Goal: Transaction & Acquisition: Purchase product/service

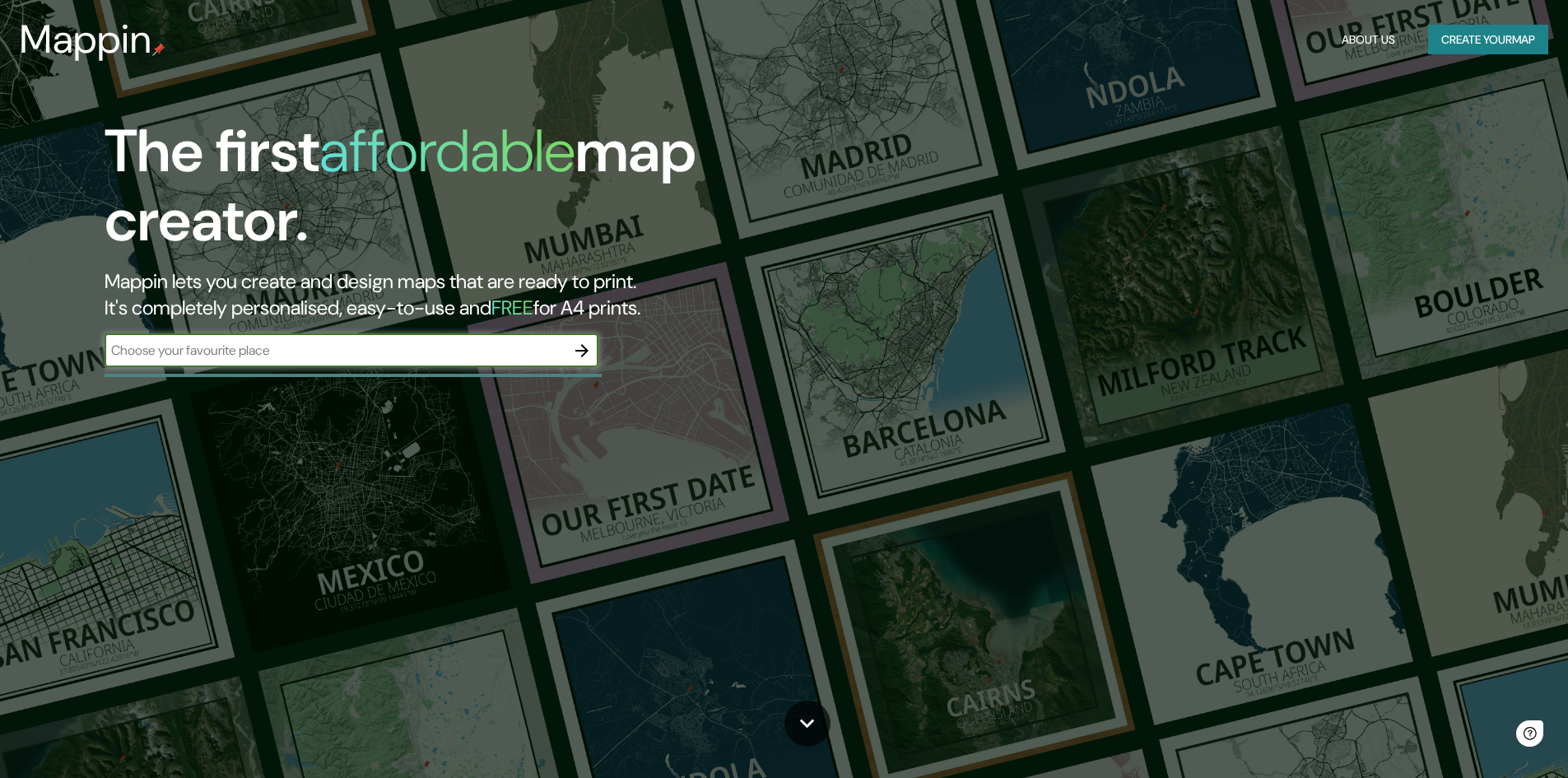
click at [336, 357] on input "text" at bounding box center [334, 350] width 460 height 19
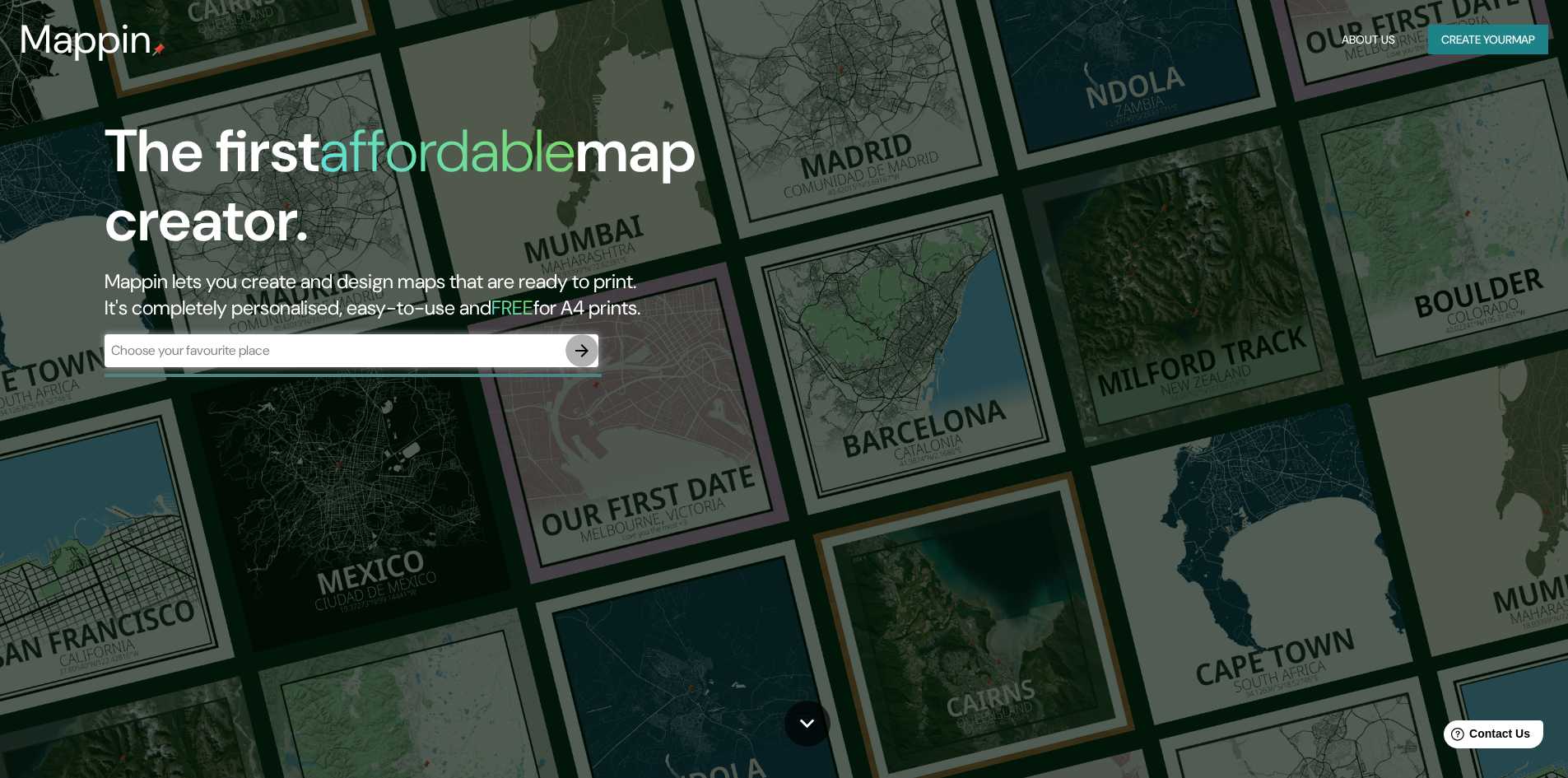
click at [583, 349] on icon "button" at bounding box center [582, 351] width 20 height 20
click at [1482, 29] on button "Create your map" at bounding box center [1487, 40] width 121 height 31
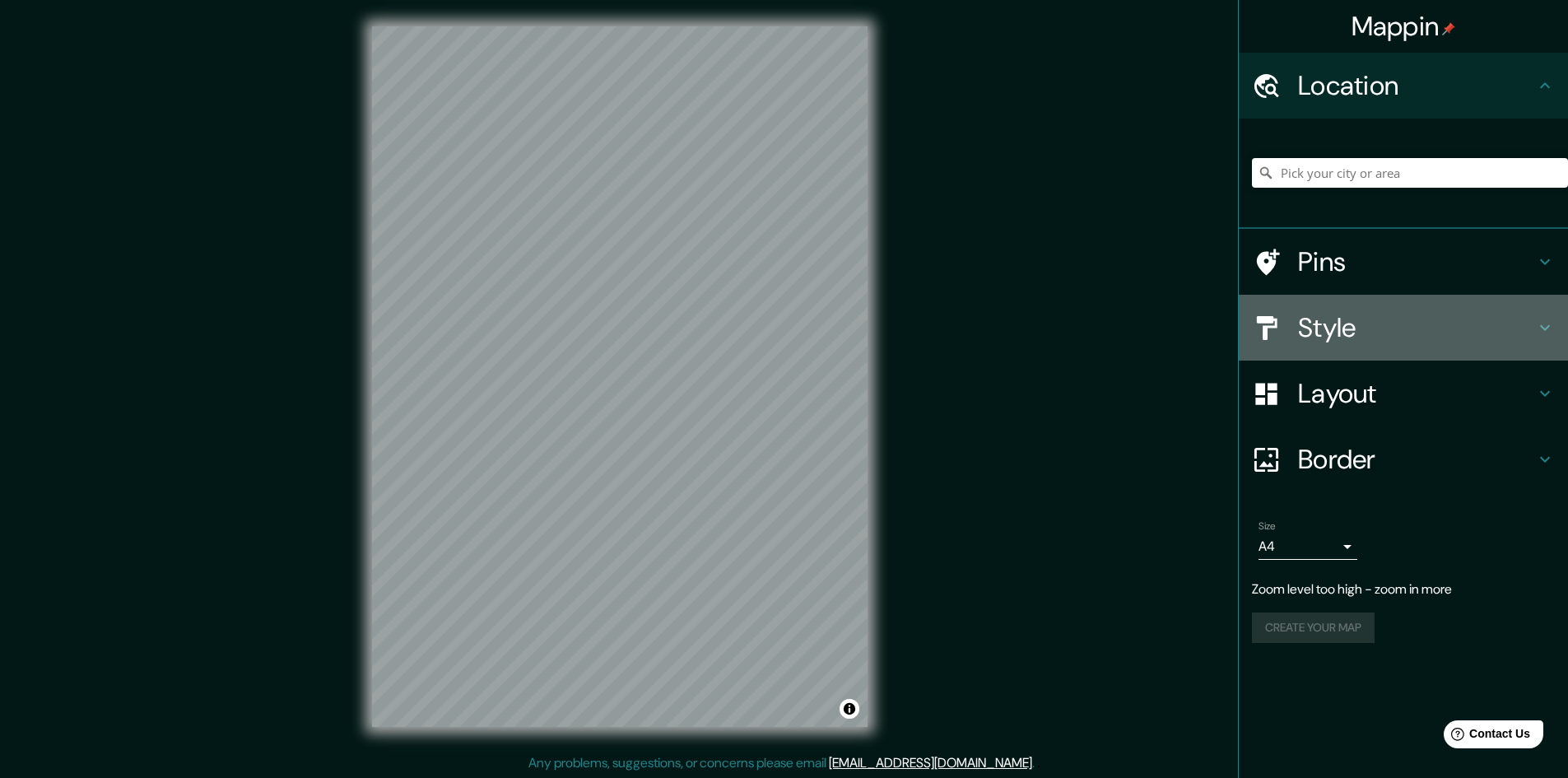
click at [1418, 326] on h4 "Style" at bounding box center [1416, 327] width 237 height 33
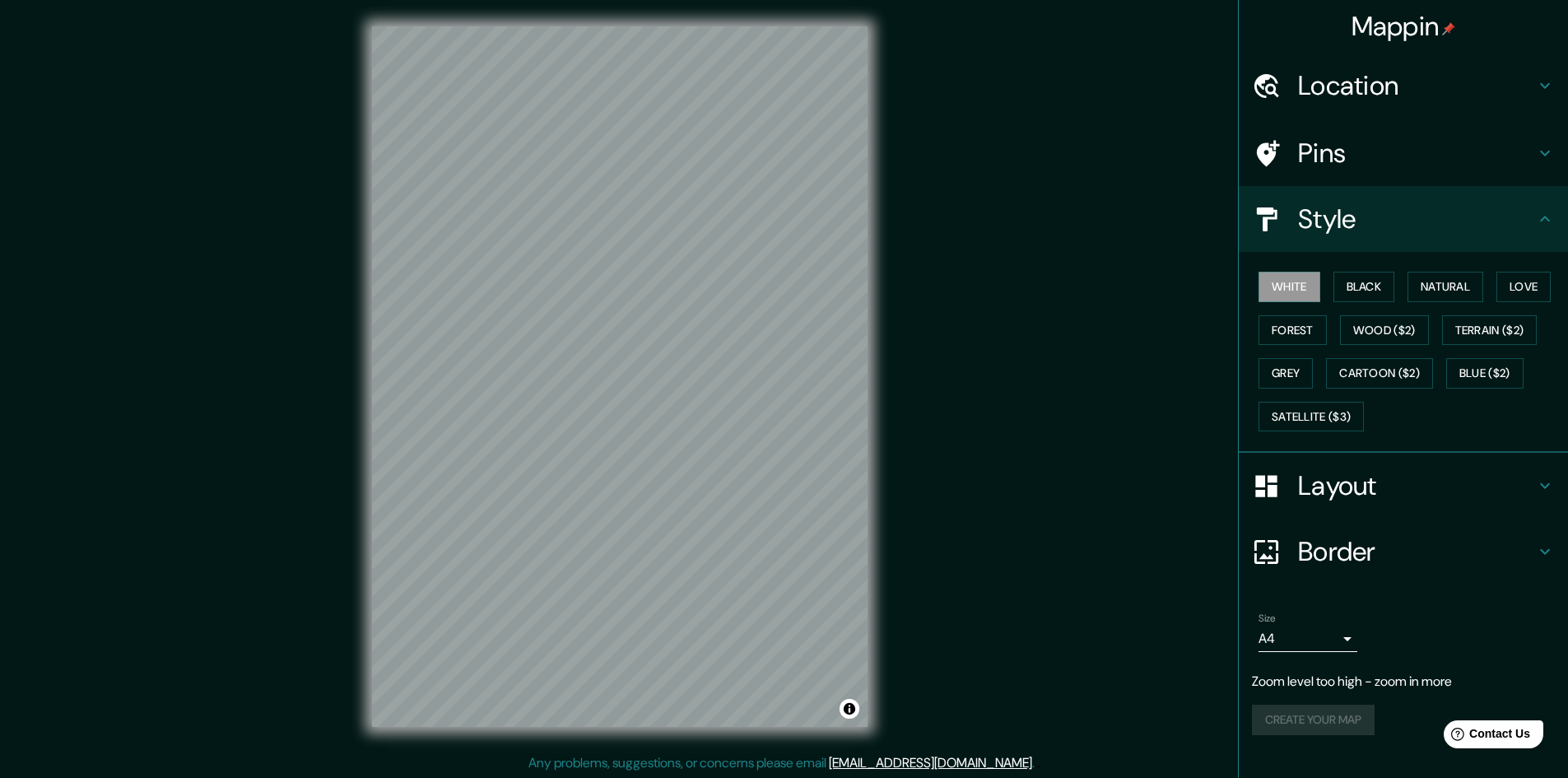
click at [1398, 524] on div "Border" at bounding box center [1402, 551] width 329 height 66
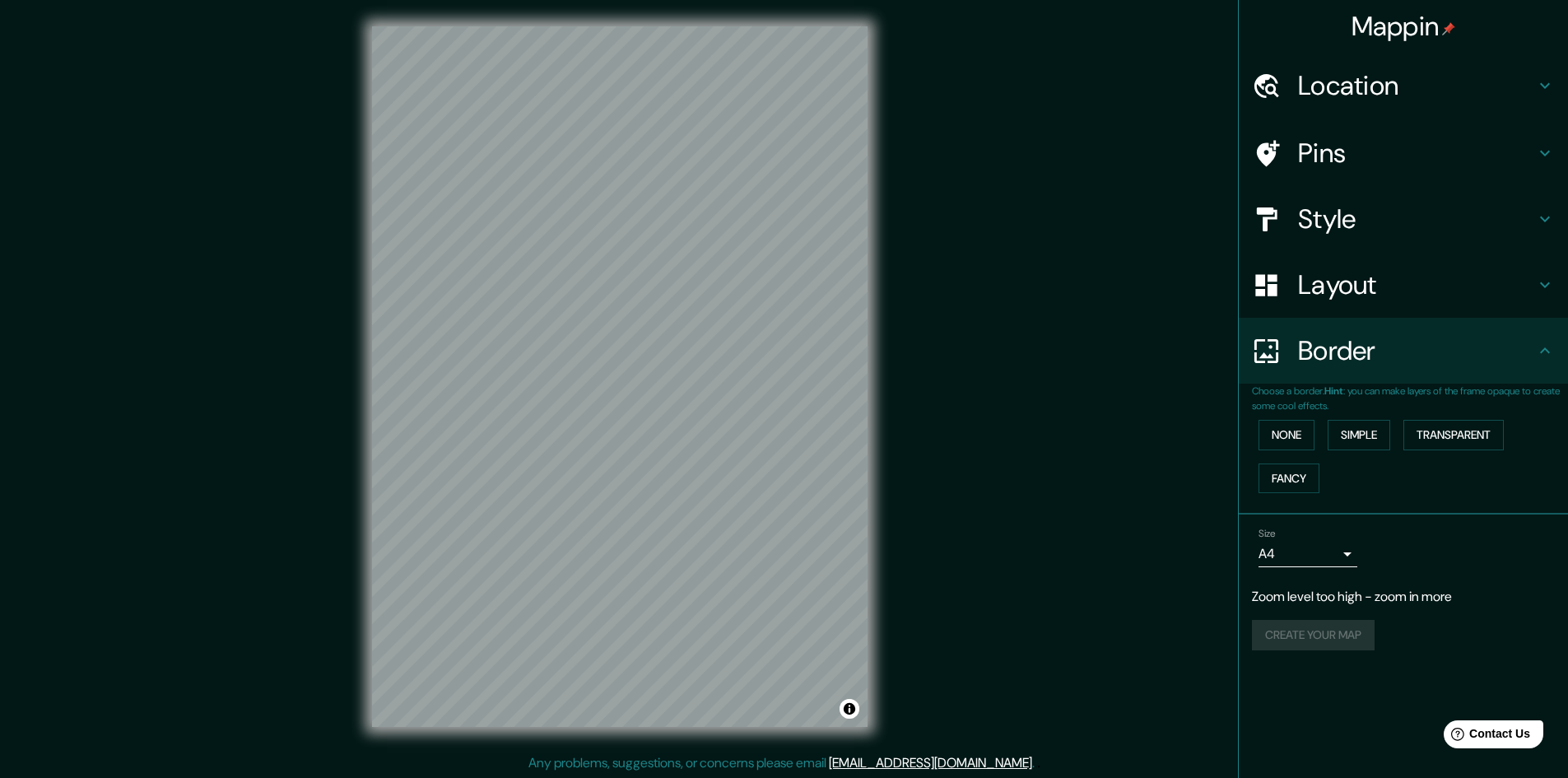
click at [1341, 308] on div "Layout" at bounding box center [1402, 285] width 329 height 66
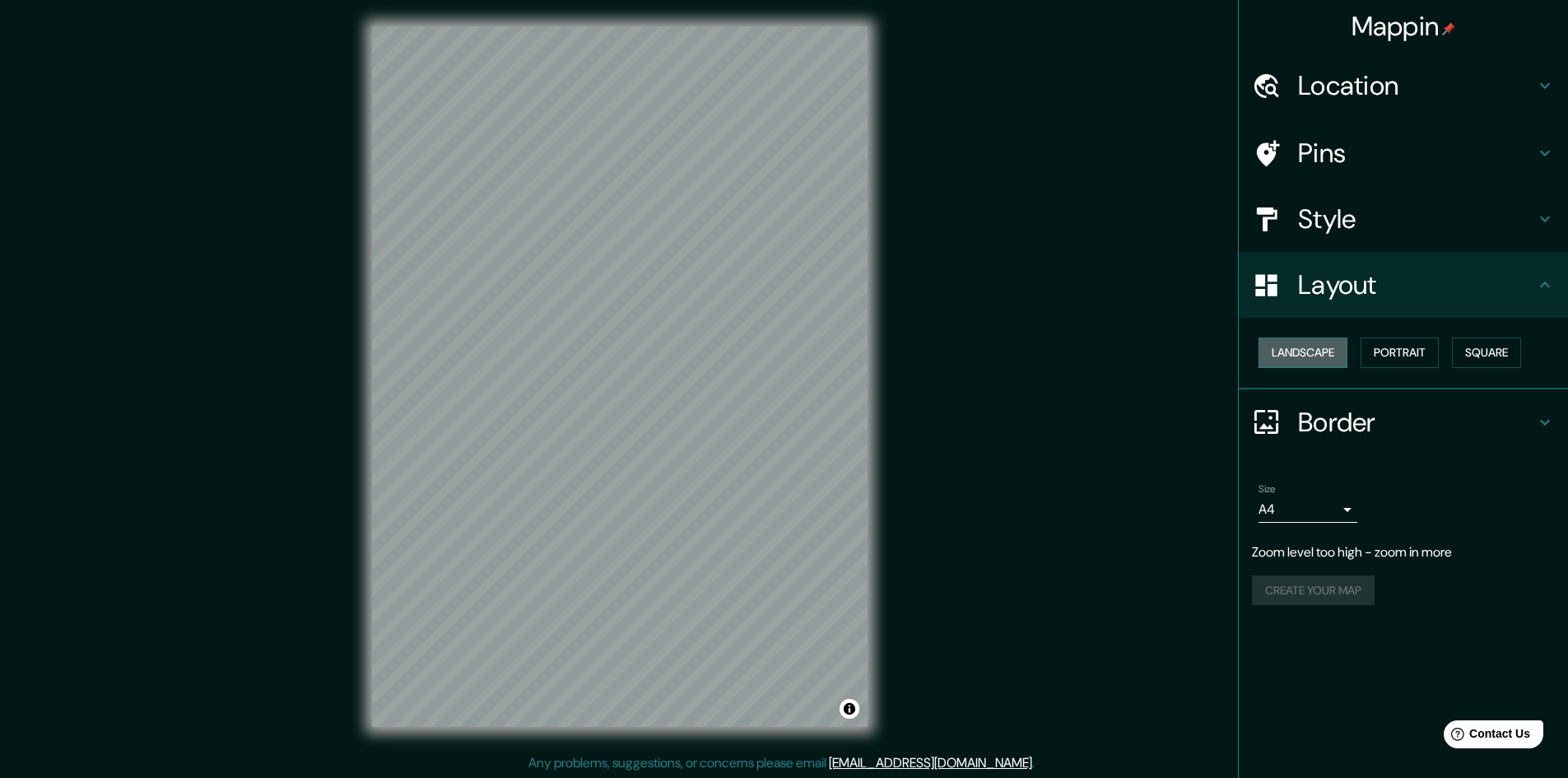
click at [1320, 354] on button "Landscape" at bounding box center [1302, 353] width 89 height 31
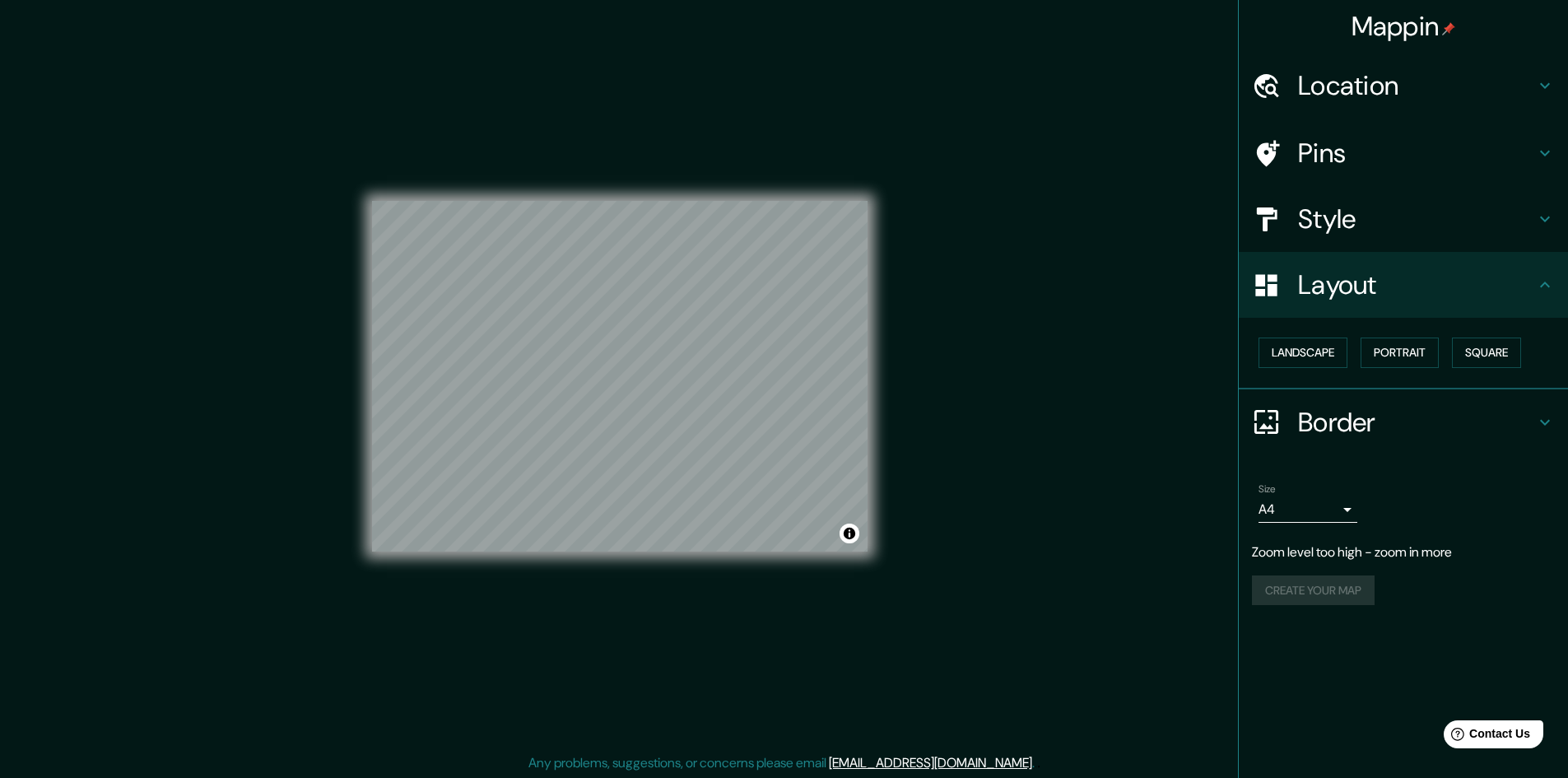
click at [1403, 11] on div "Mappin" at bounding box center [1402, 26] width 329 height 53
click at [1389, 23] on h4 "Mappin" at bounding box center [1403, 26] width 104 height 33
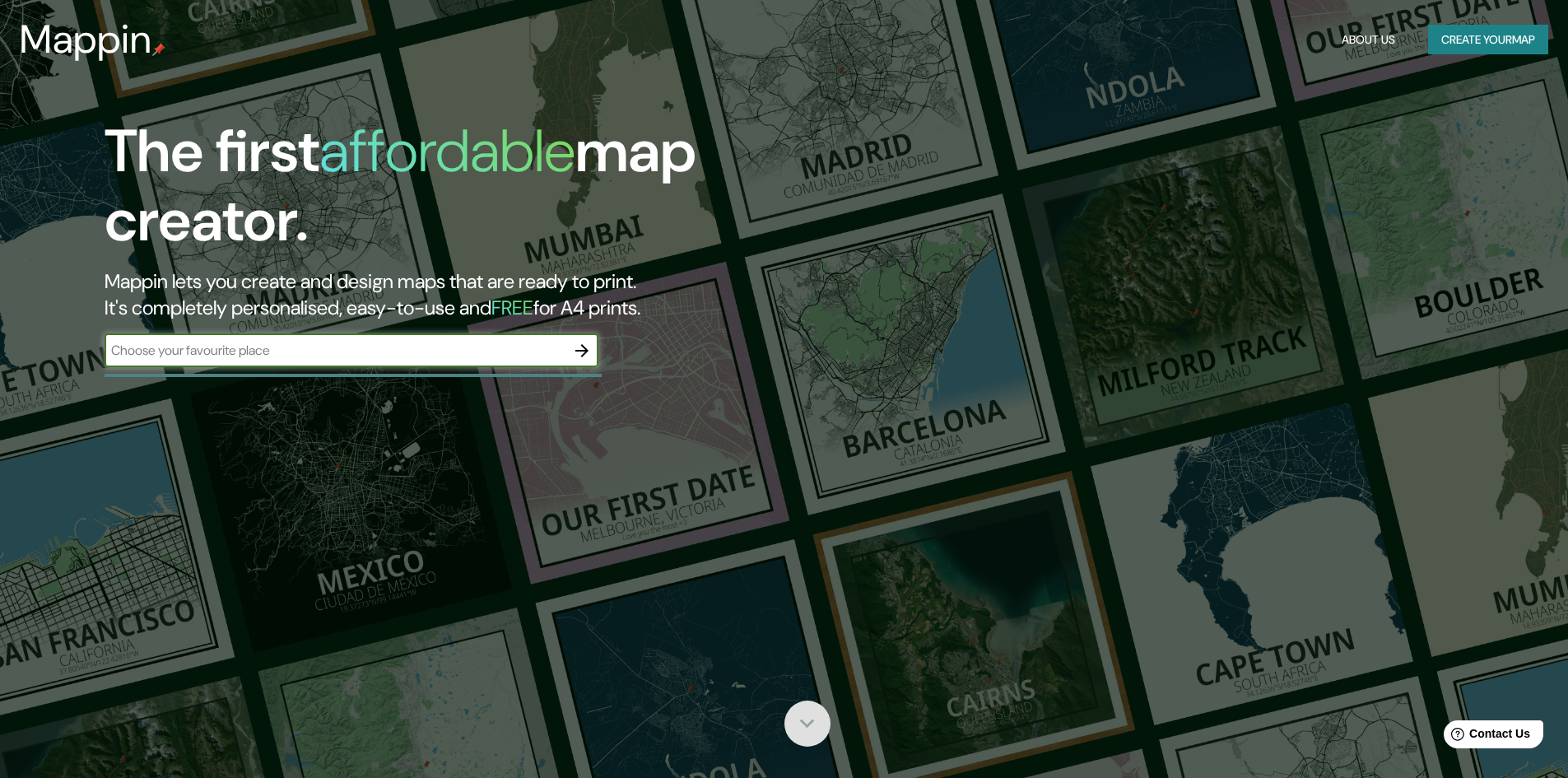
click at [810, 724] on icon at bounding box center [808, 725] width 15 height 9
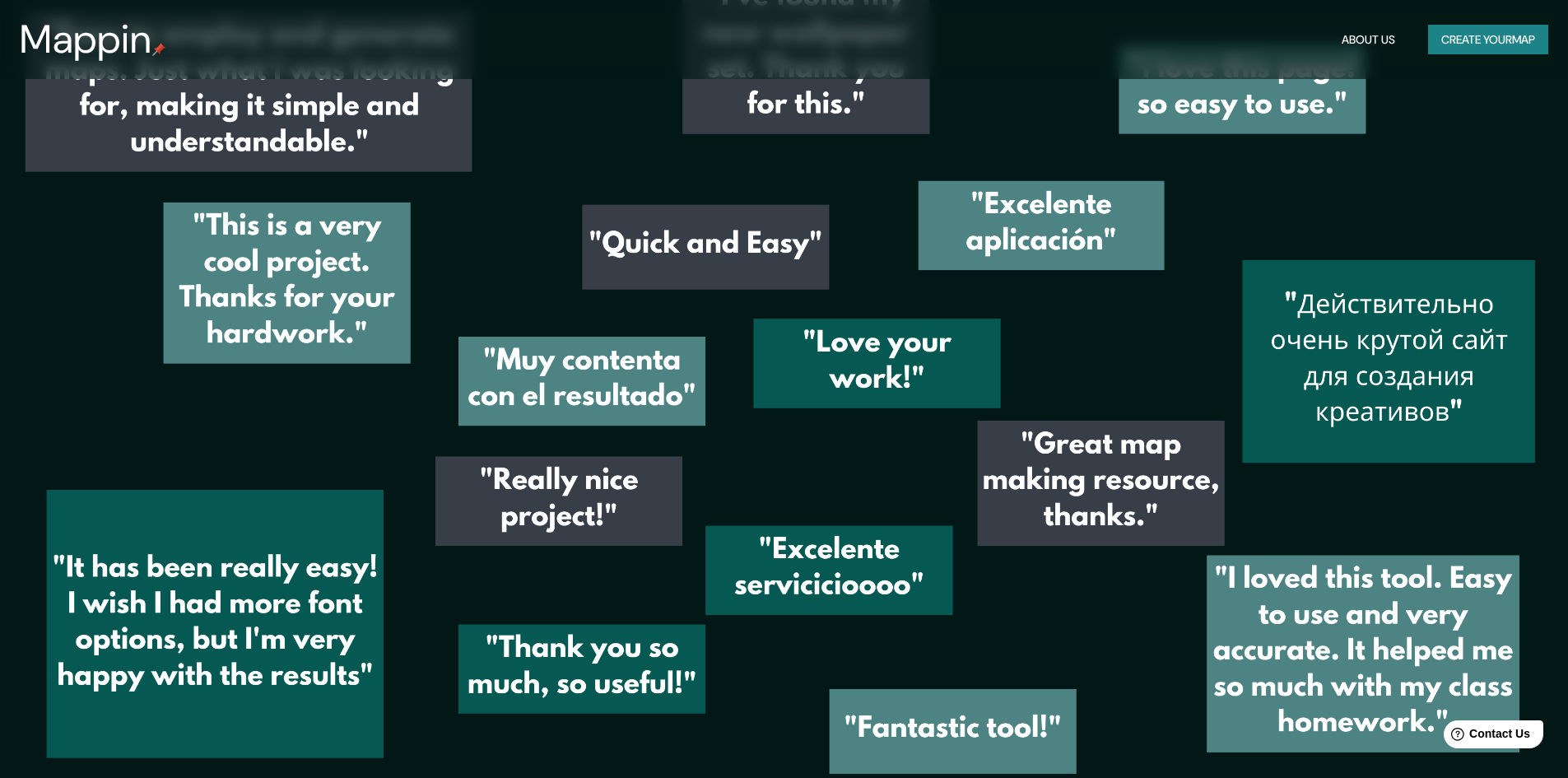
scroll to position [2801, 0]
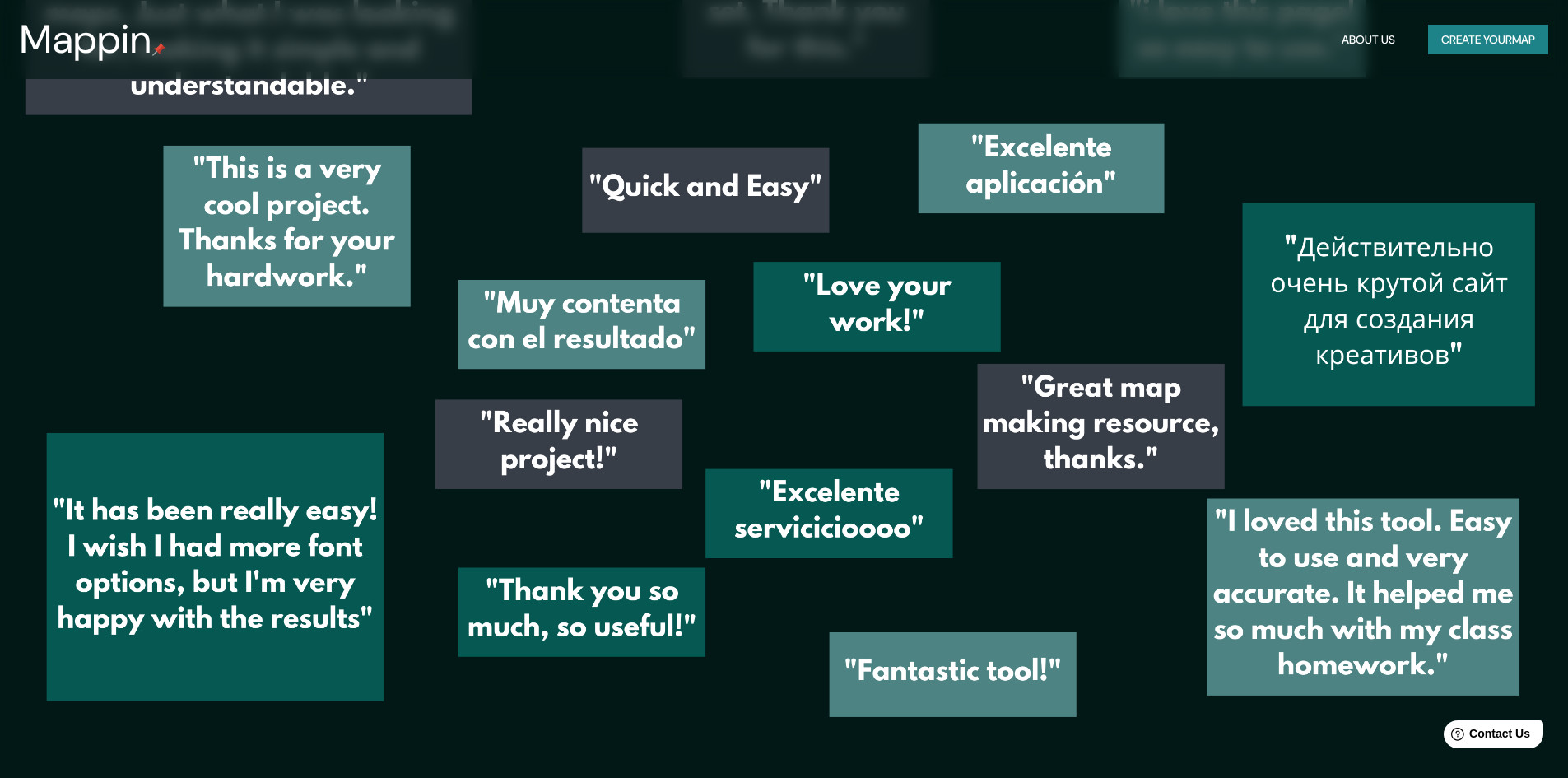
click at [94, 39] on h3 "Mappin" at bounding box center [86, 39] width 132 height 46
click at [1543, 31] on button "Create your map" at bounding box center [1487, 40] width 121 height 31
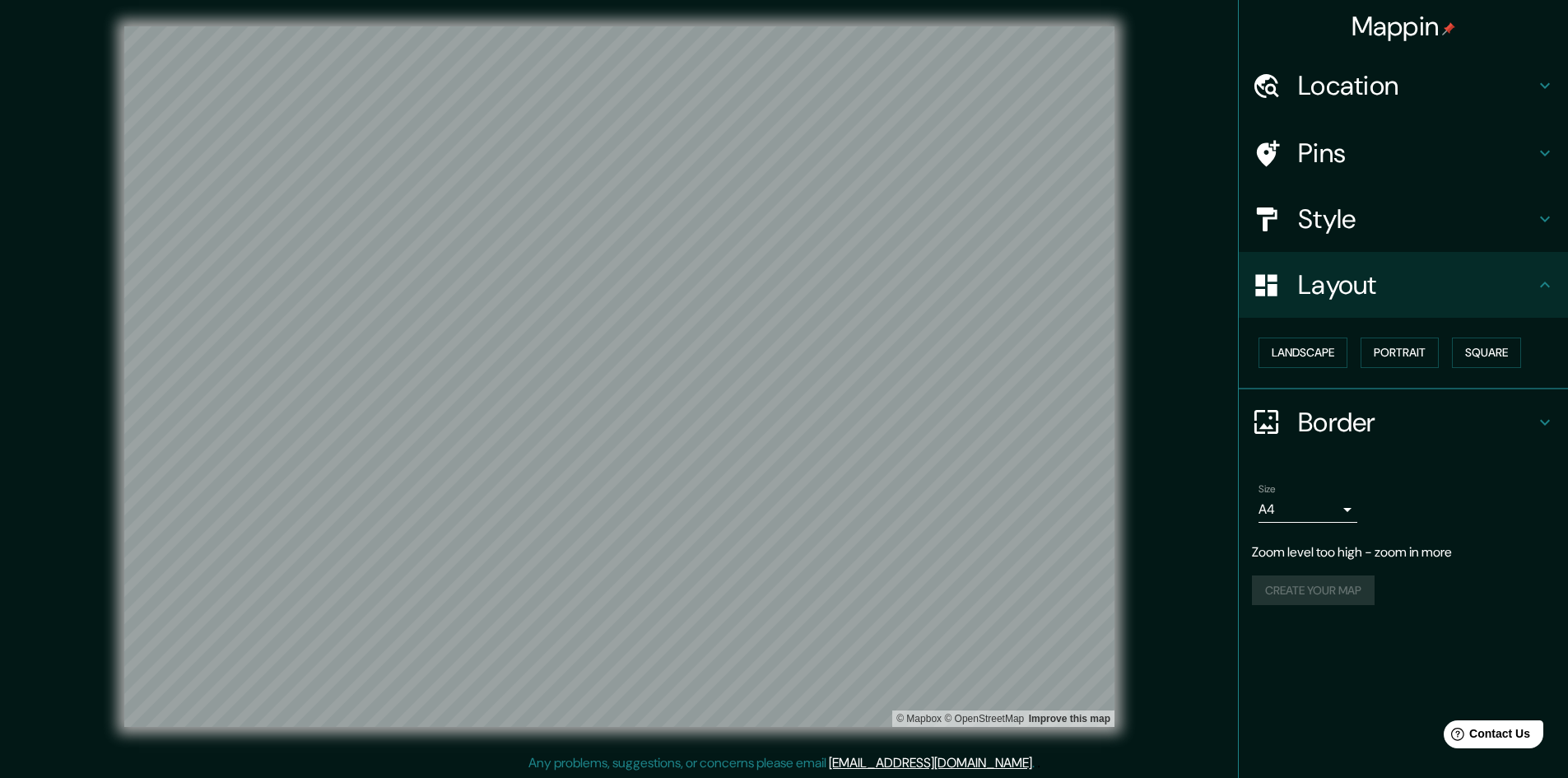
click at [1341, 218] on h4 "Style" at bounding box center [1416, 219] width 237 height 33
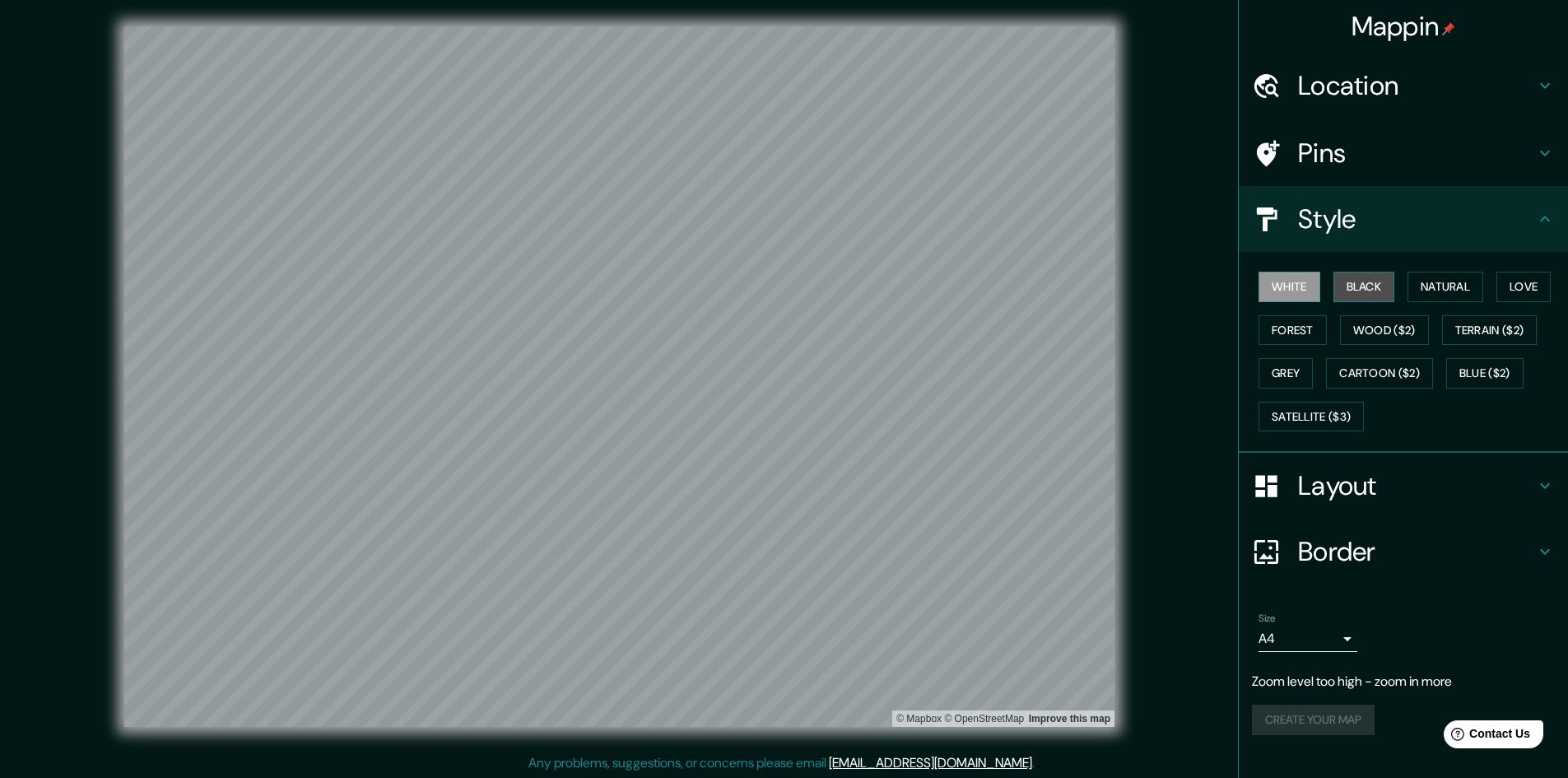
click at [1363, 294] on button "Black" at bounding box center [1364, 287] width 62 height 31
drag, startPoint x: 1334, startPoint y: 423, endPoint x: 1348, endPoint y: 389, distance: 36.8
click at [1334, 423] on button "Satellite ($3)" at bounding box center [1311, 417] width 105 height 31
click at [1369, 351] on div "White Black Natural Love Forest Wood ($2) Terrain ($2) Grey Cartoon ($2) Blue (…" at bounding box center [1409, 351] width 316 height 173
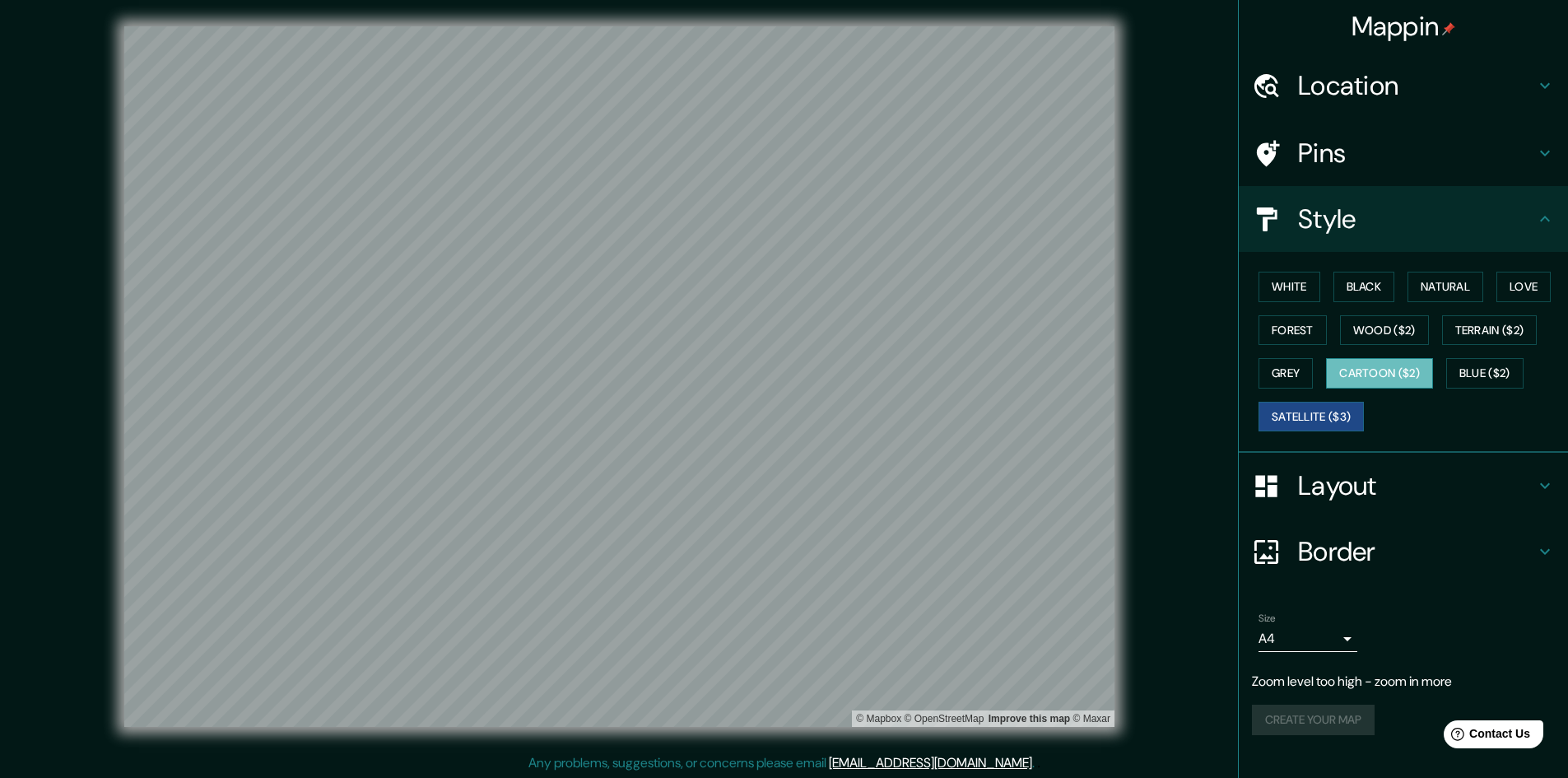
click at [1360, 371] on button "Cartoon ($2)" at bounding box center [1379, 374] width 107 height 31
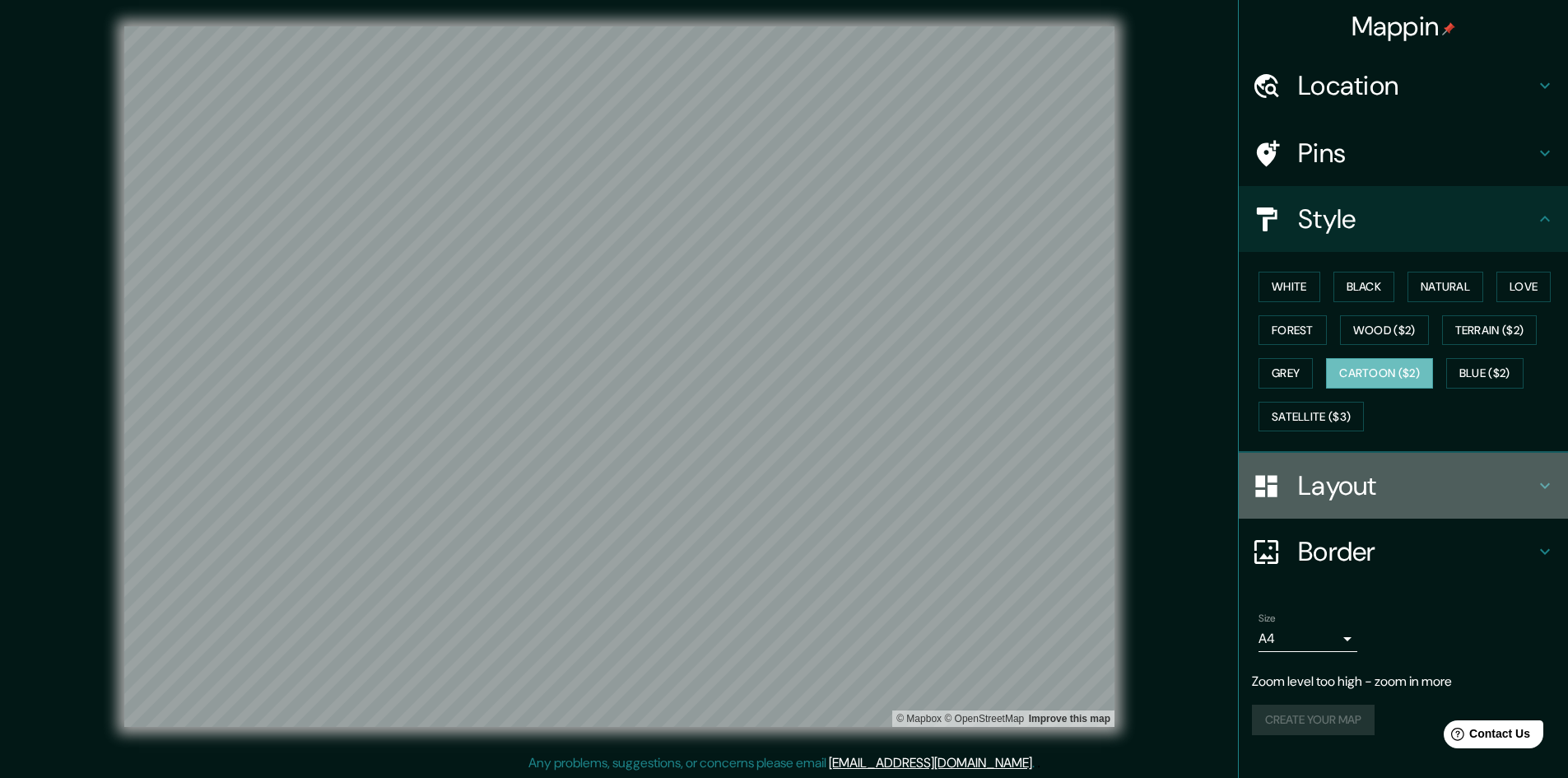
click at [1373, 472] on h4 "Layout" at bounding box center [1416, 486] width 237 height 33
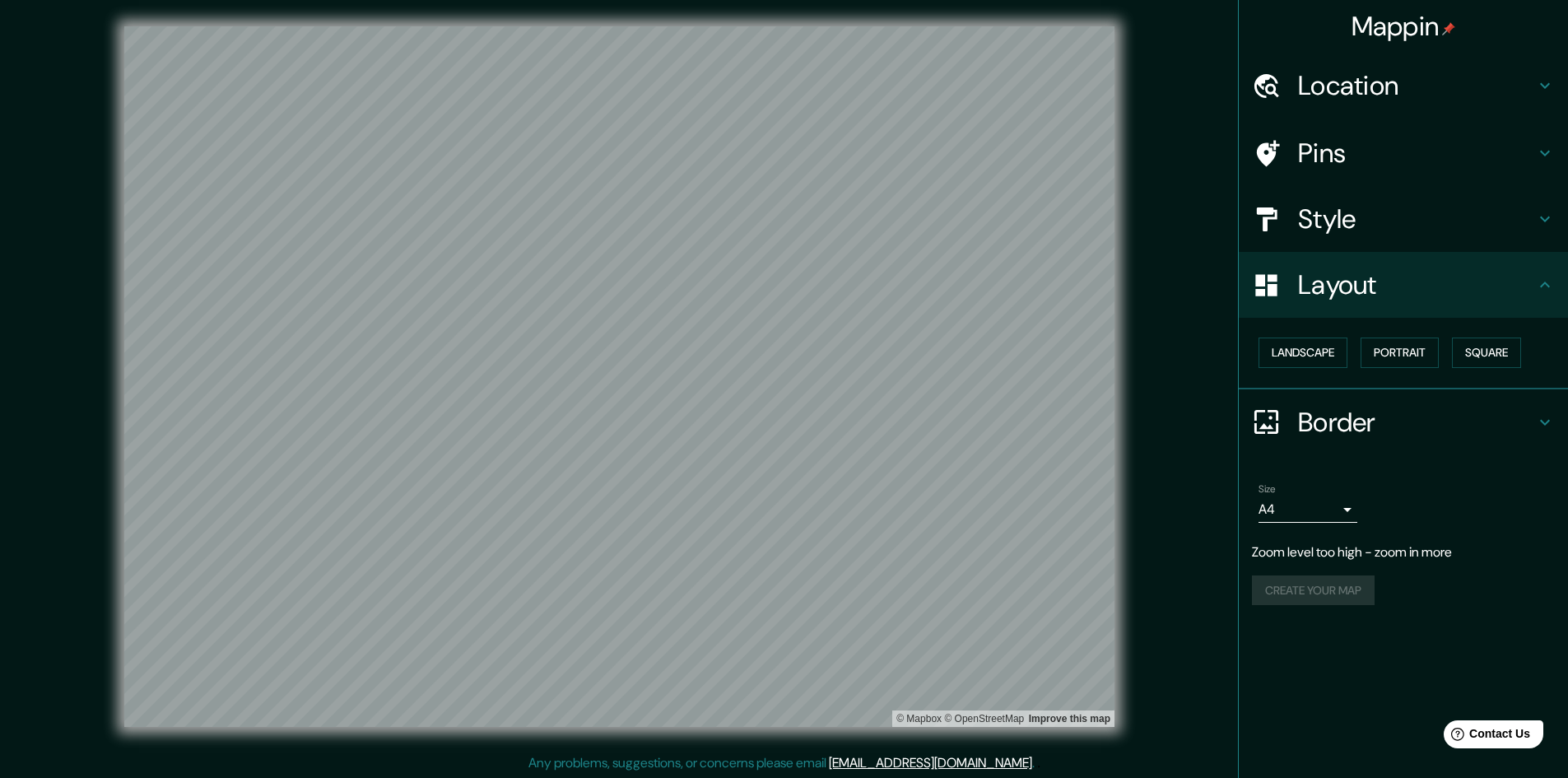
click at [1380, 433] on h4 "Border" at bounding box center [1416, 423] width 237 height 33
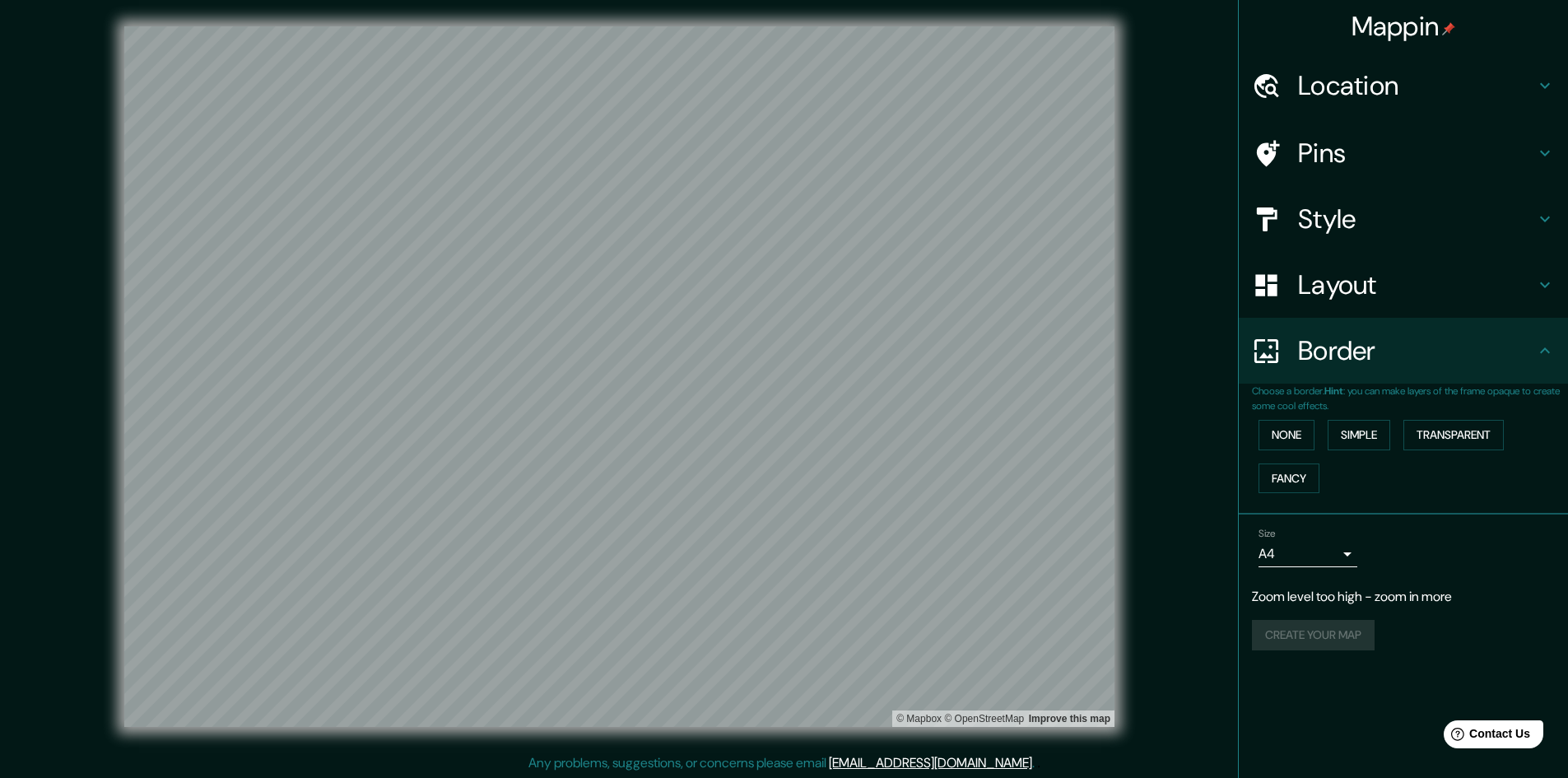
click at [1369, 461] on div "None Simple Transparent Fancy" at bounding box center [1409, 456] width 316 height 86
click at [1379, 439] on button "Simple" at bounding box center [1359, 435] width 63 height 31
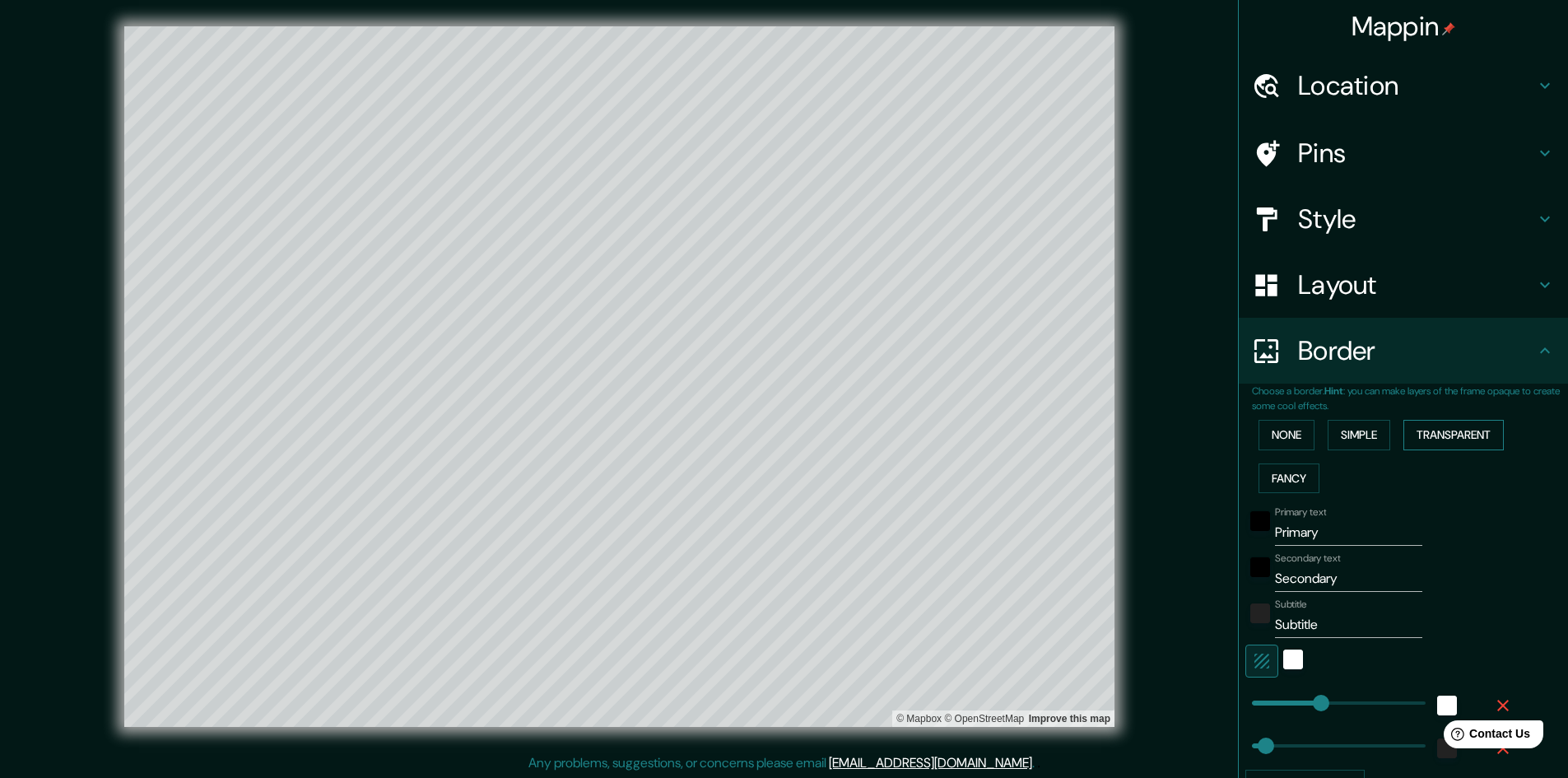
click at [1418, 433] on button "Transparent" at bounding box center [1453, 435] width 101 height 31
click at [1283, 482] on button "Fancy" at bounding box center [1288, 479] width 61 height 31
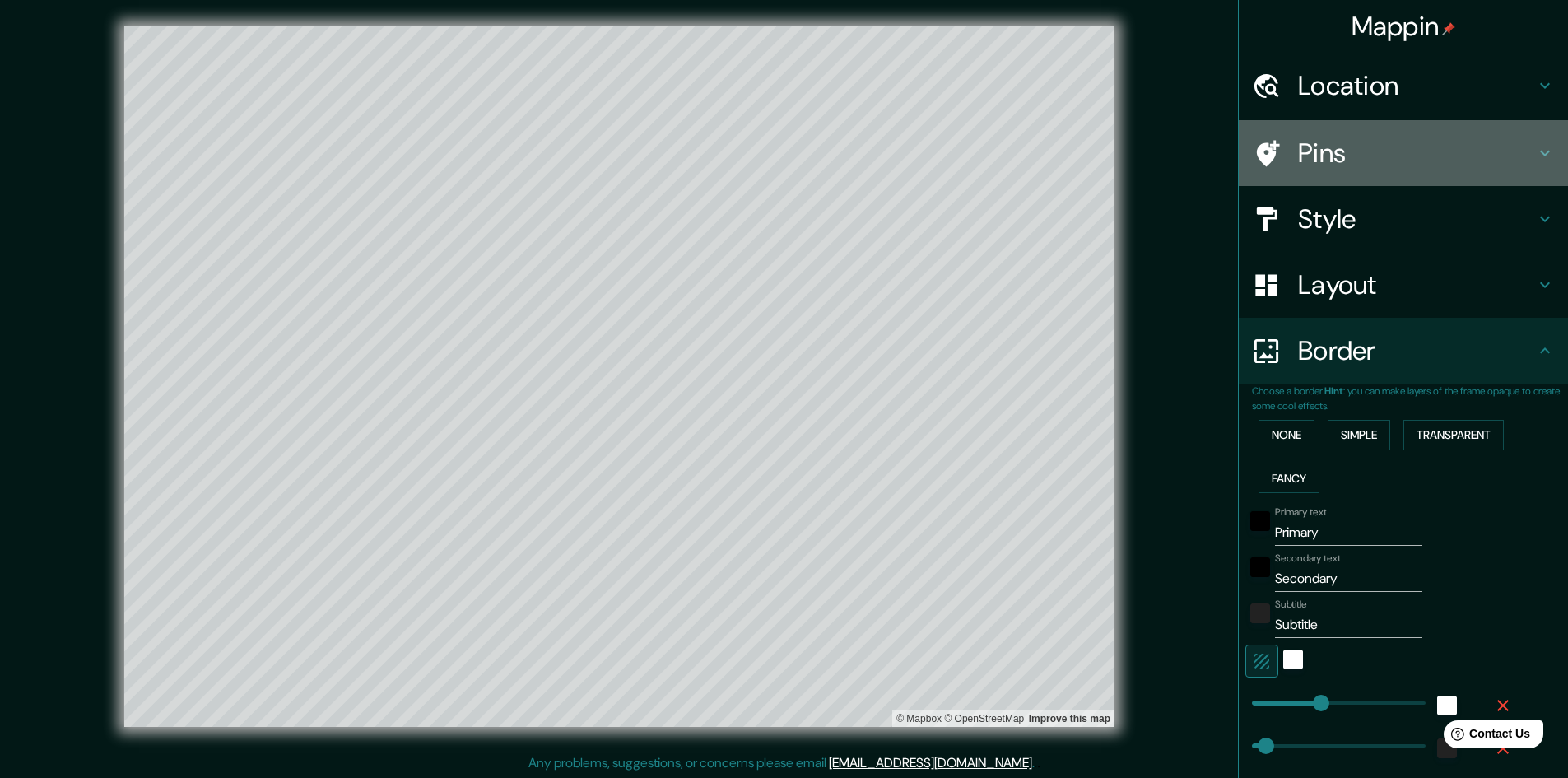
click at [1326, 175] on div "Pins" at bounding box center [1402, 153] width 329 height 66
type input "481"
type input "96"
type input "48"
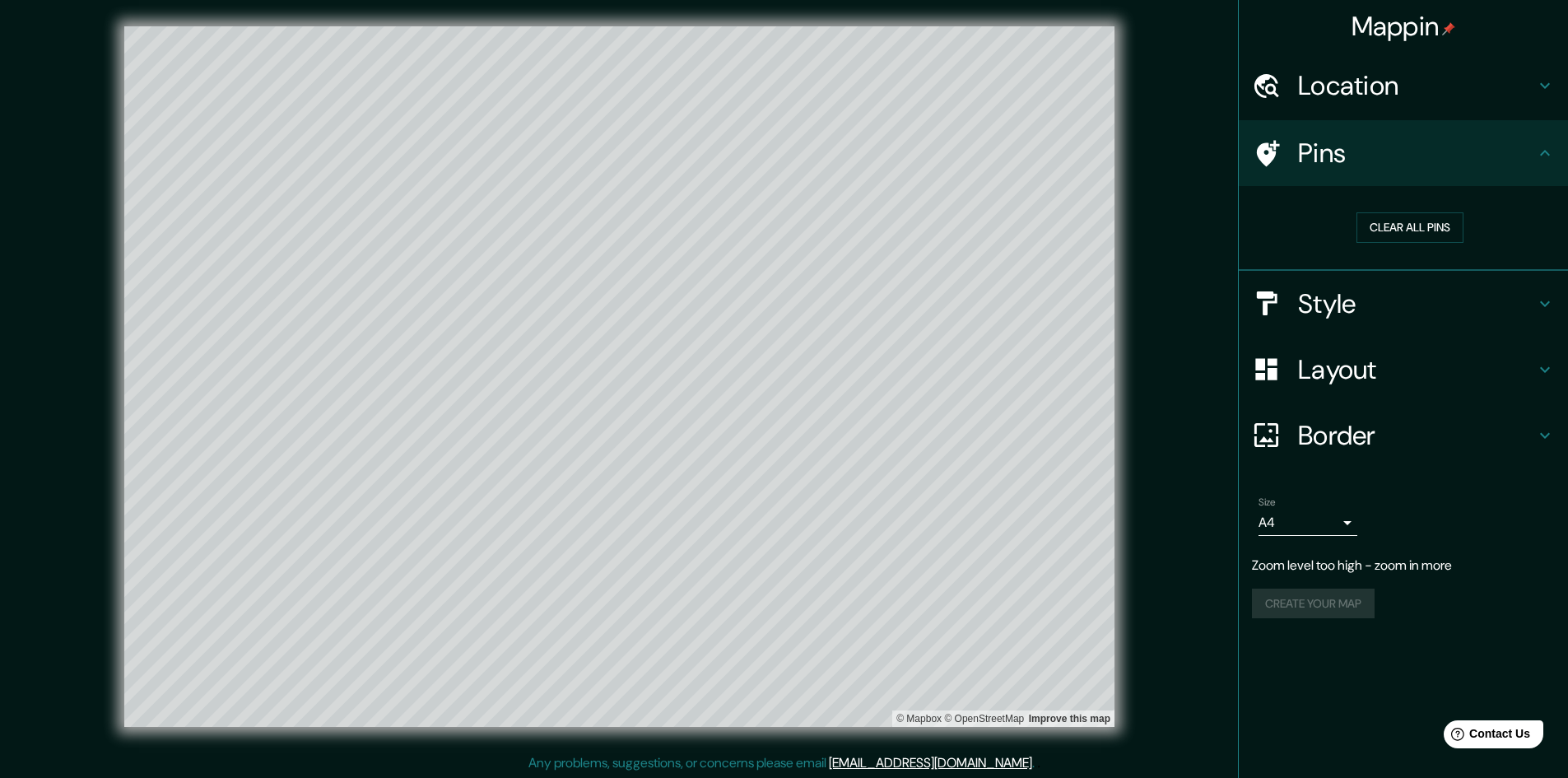
click at [1329, 278] on div "Style" at bounding box center [1402, 304] width 329 height 66
type input "481"
type input "96"
type input "48"
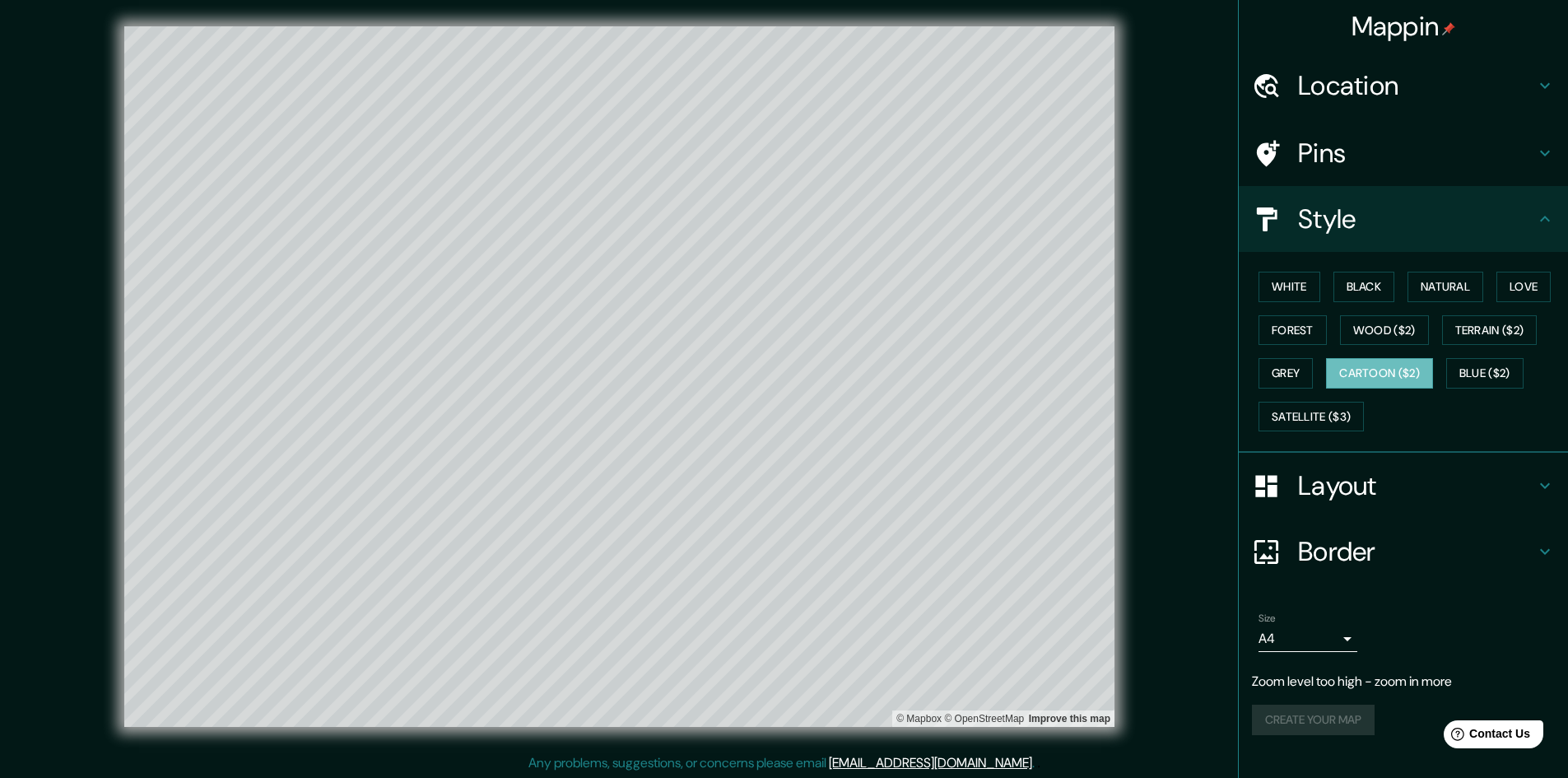
click at [1308, 304] on div "White Black Natural Love Forest Wood ($2) Terrain ($2) Grey Cartoon ($2) Blue (…" at bounding box center [1409, 351] width 316 height 173
click at [1306, 288] on button "White" at bounding box center [1289, 287] width 62 height 31
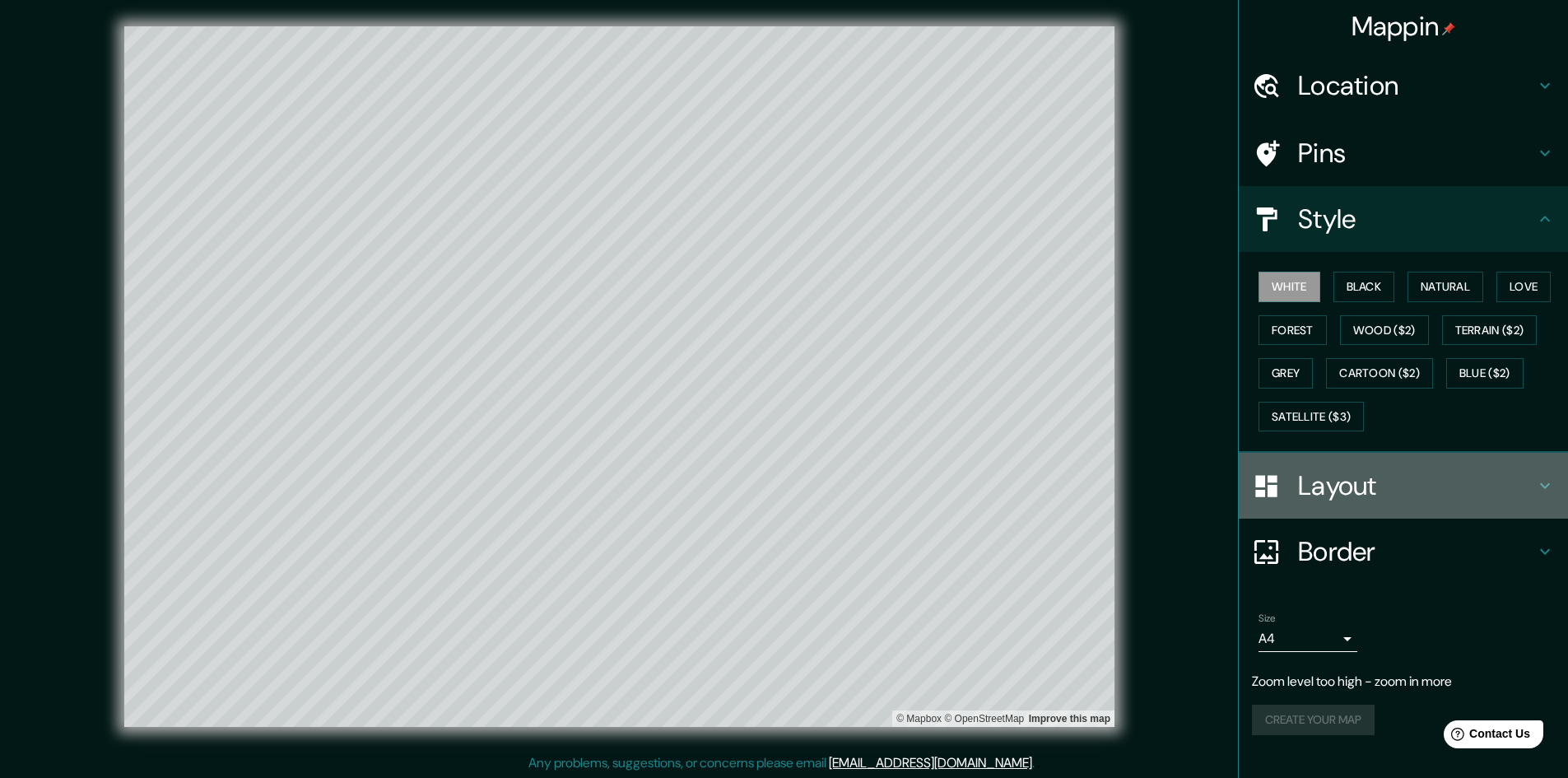
click at [1341, 488] on h4 "Layout" at bounding box center [1416, 486] width 237 height 33
type input "481"
type input "96"
type input "48"
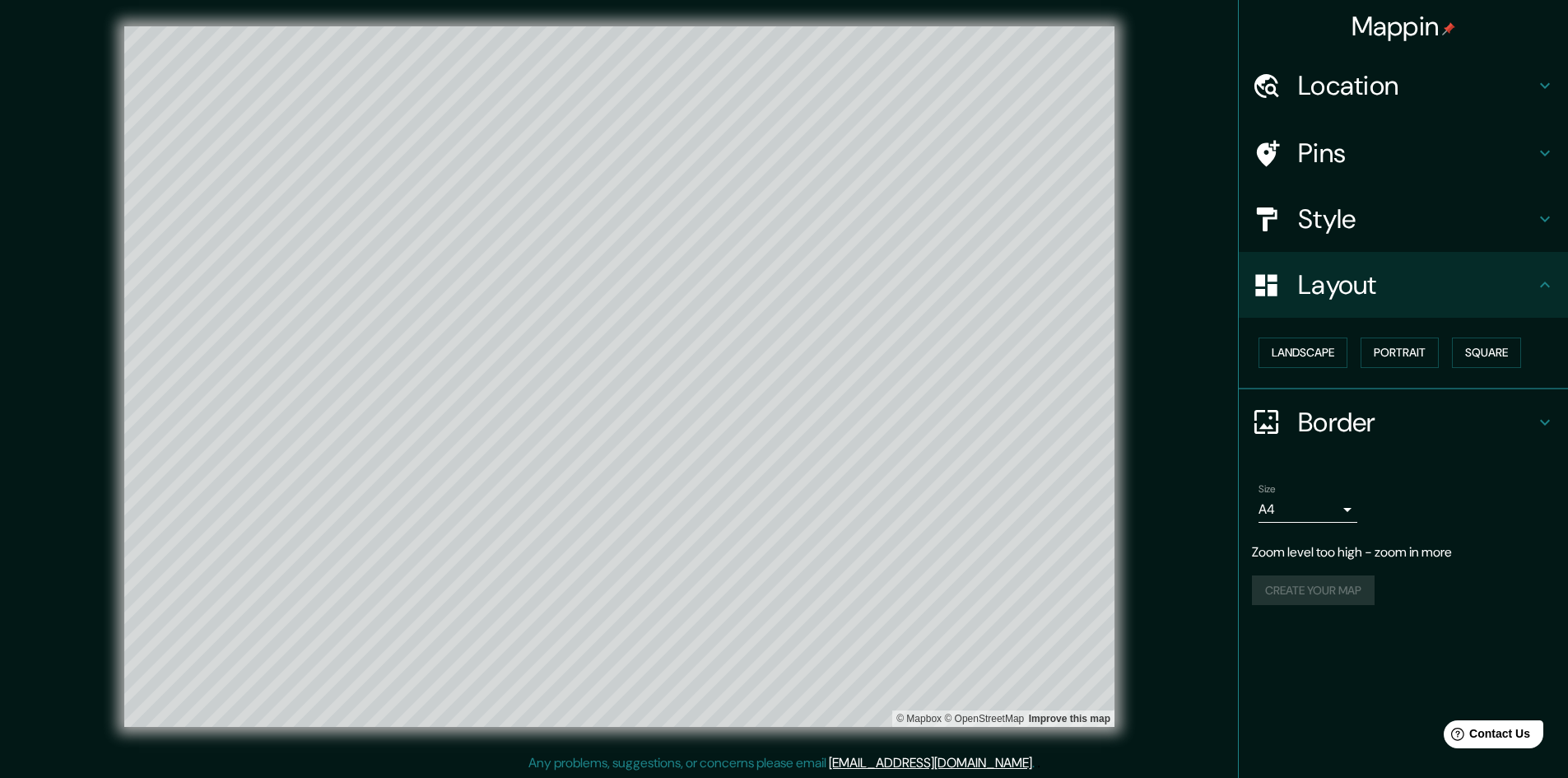
click at [1337, 336] on div "Landscape [GEOGRAPHIC_DATA]" at bounding box center [1409, 353] width 316 height 44
click at [1332, 352] on button "Landscape" at bounding box center [1302, 353] width 89 height 31
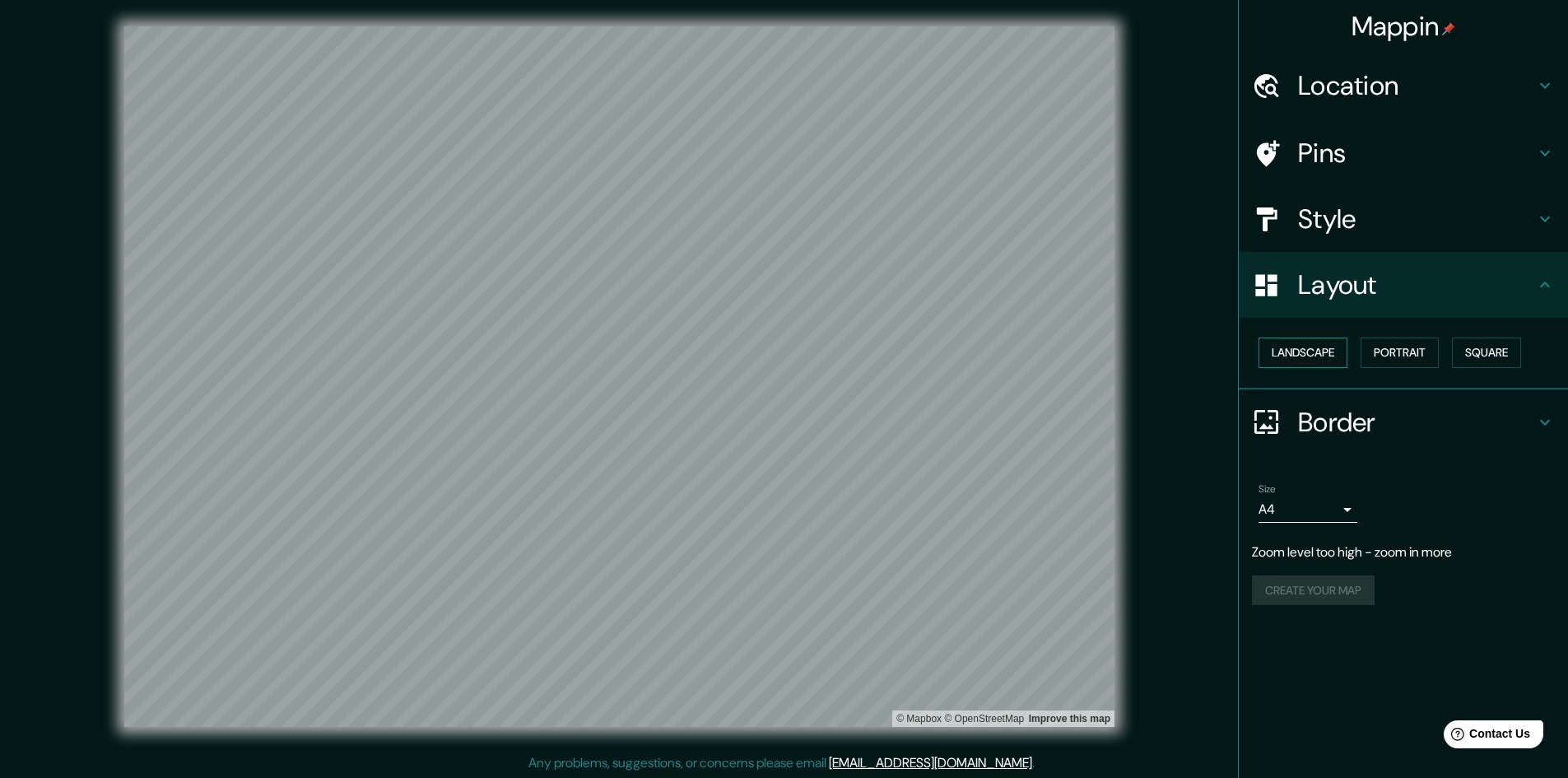
click at [1332, 352] on button "Landscape" at bounding box center [1302, 353] width 89 height 31
